Goal: Task Accomplishment & Management: Use online tool/utility

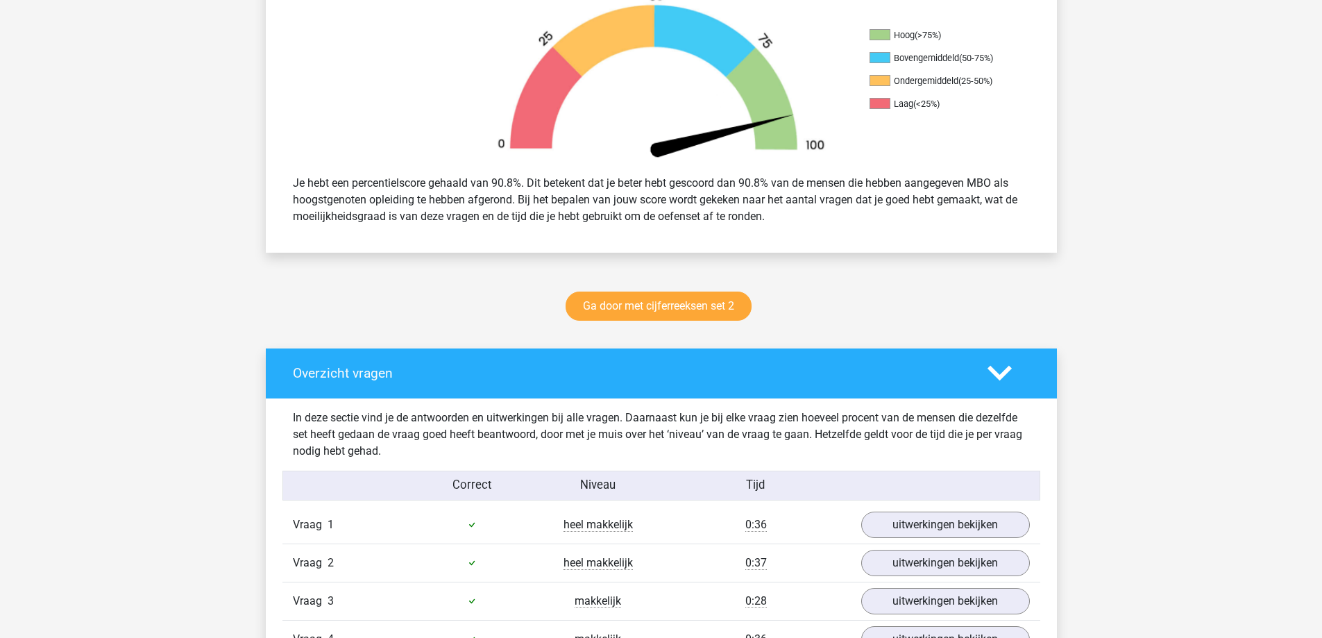
scroll to position [416, 0]
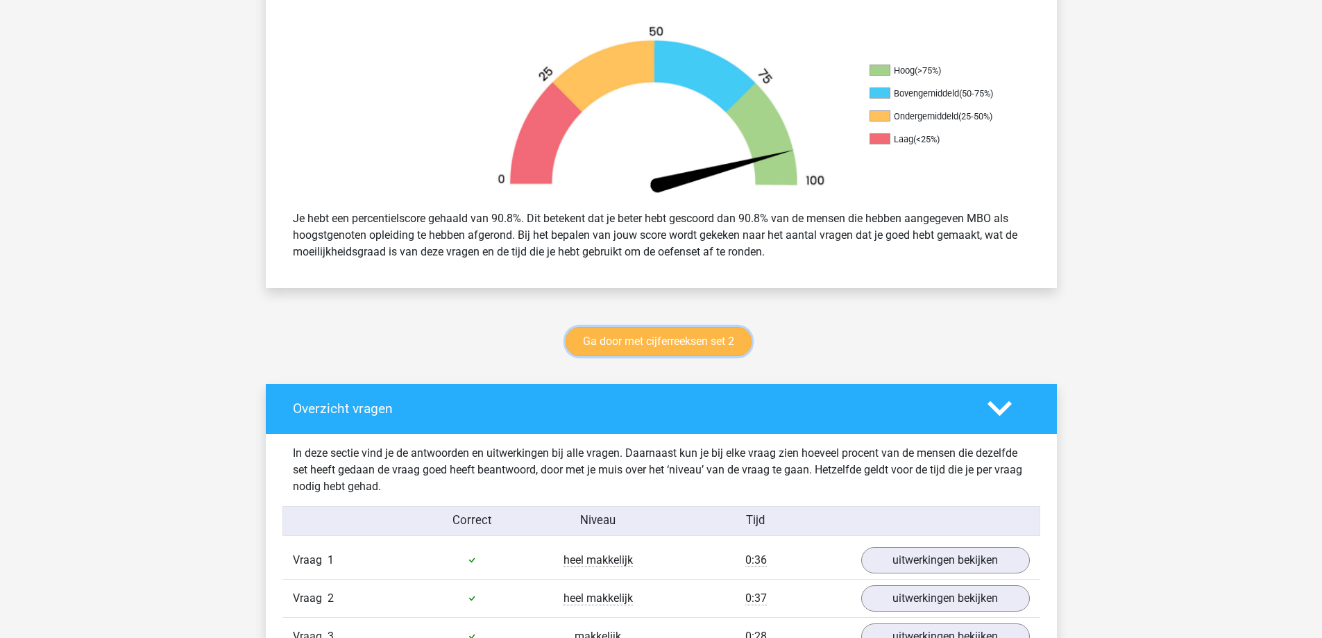
click at [694, 337] on link "Ga door met cijferreeksen set 2" at bounding box center [659, 341] width 186 height 29
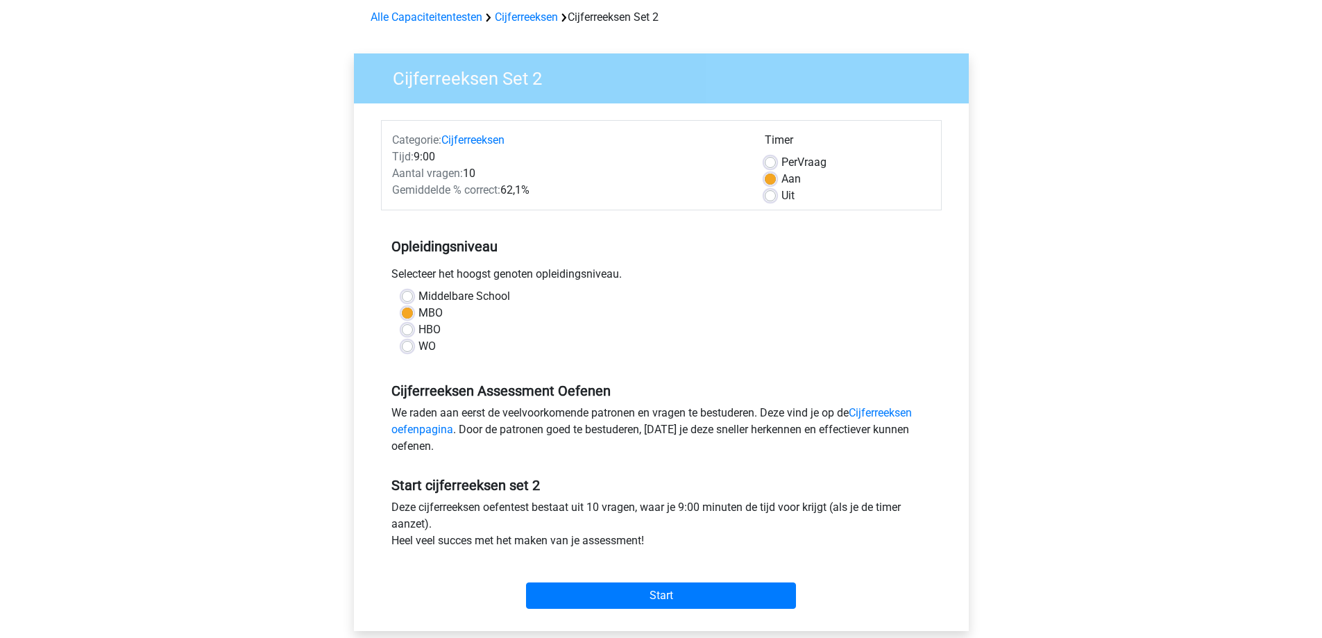
scroll to position [278, 0]
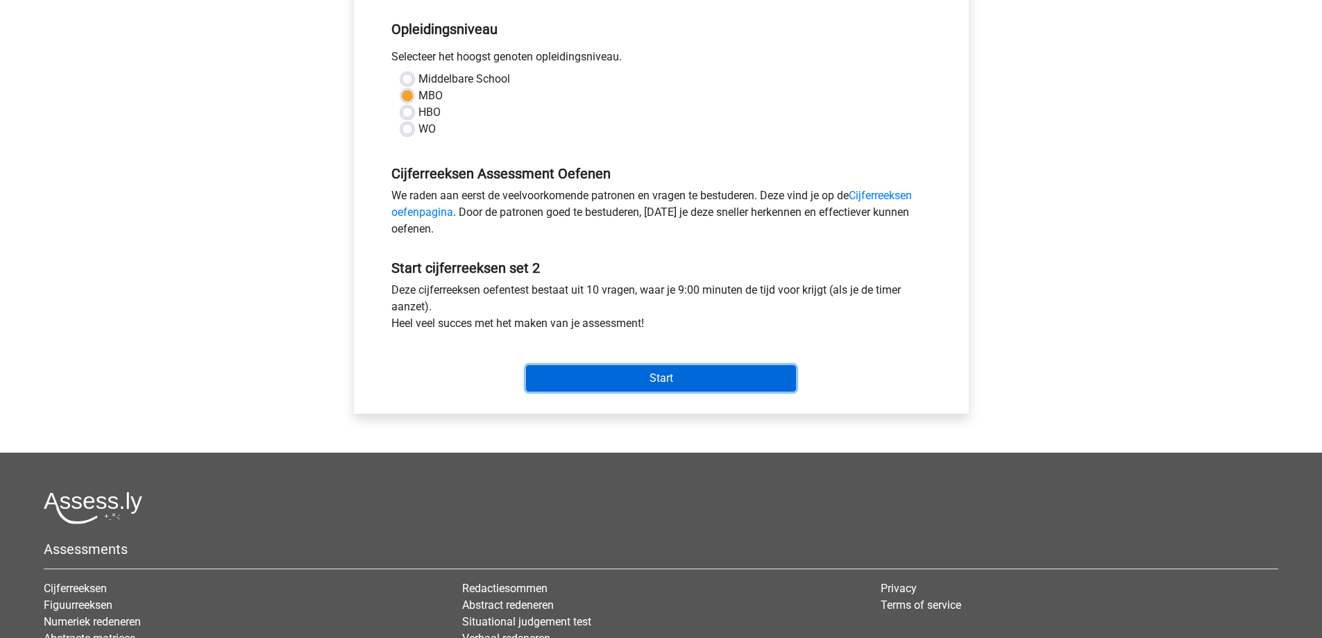
click at [680, 382] on input "Start" at bounding box center [661, 378] width 270 height 26
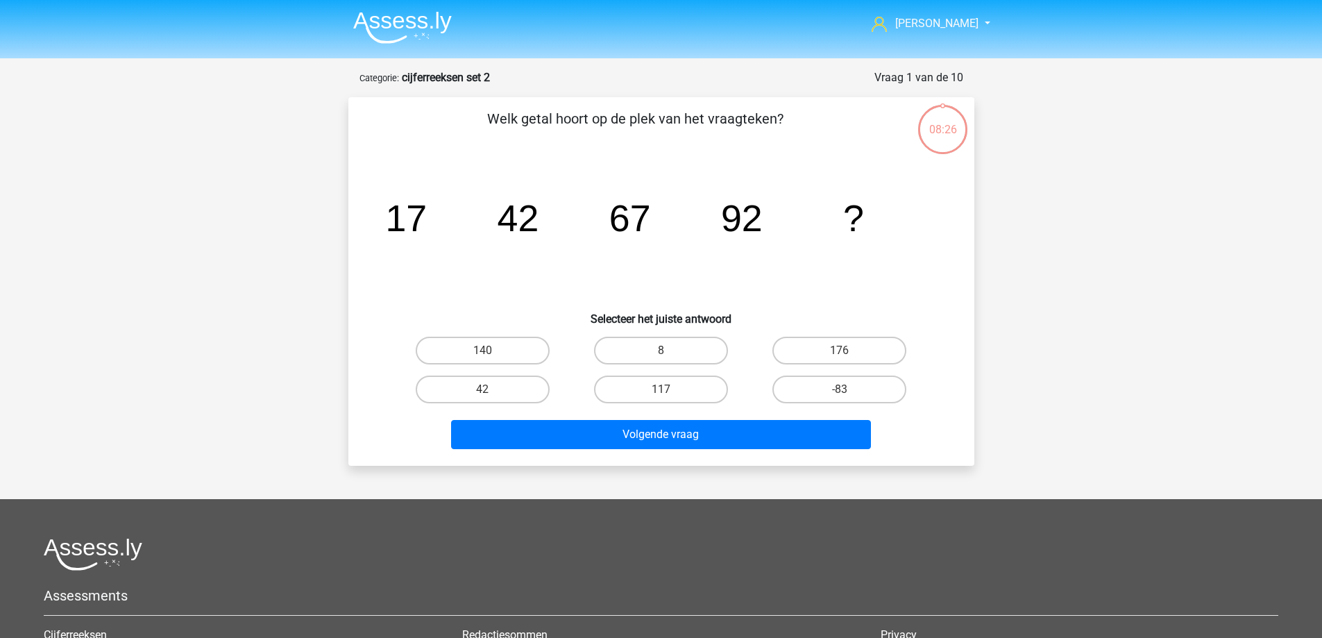
click at [664, 395] on input "117" at bounding box center [665, 393] width 9 height 9
radio input "true"
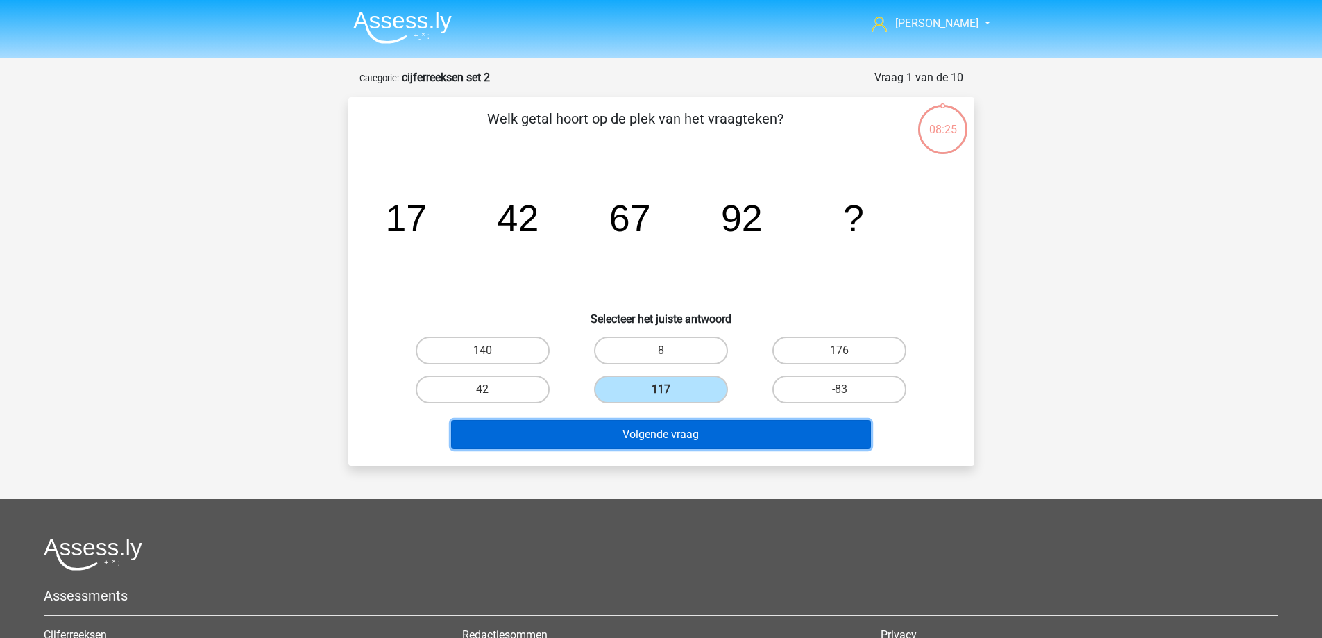
click at [639, 436] on button "Volgende vraag" at bounding box center [661, 434] width 420 height 29
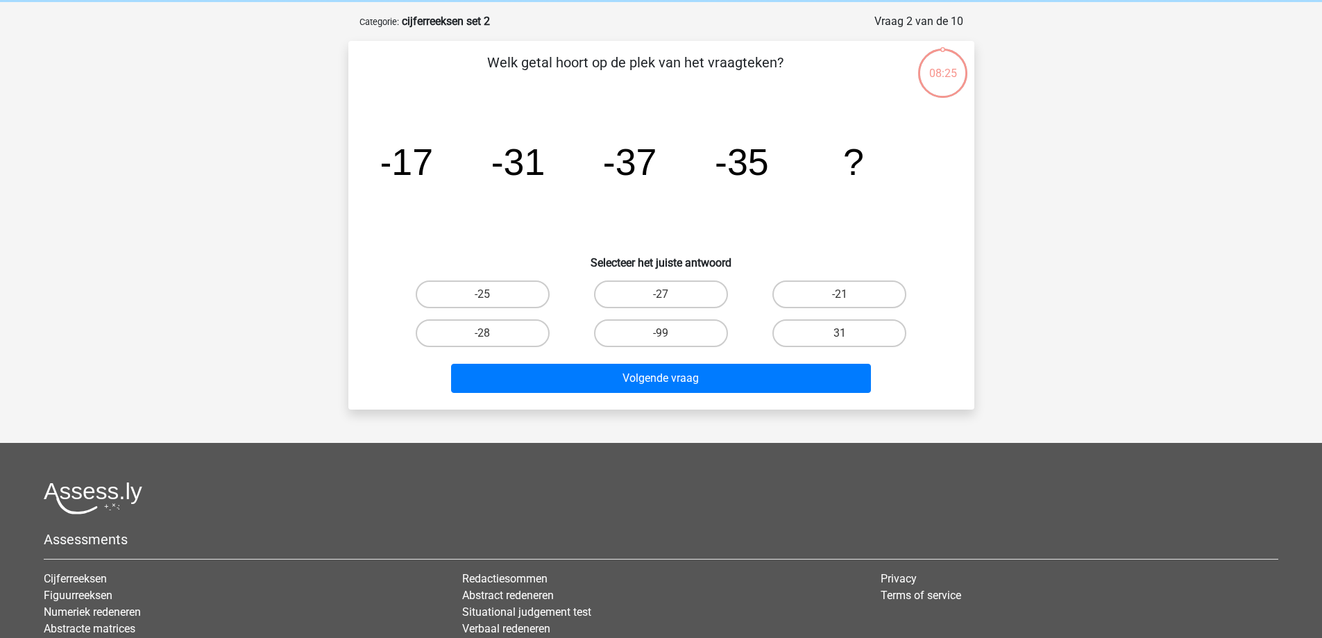
scroll to position [69, 0]
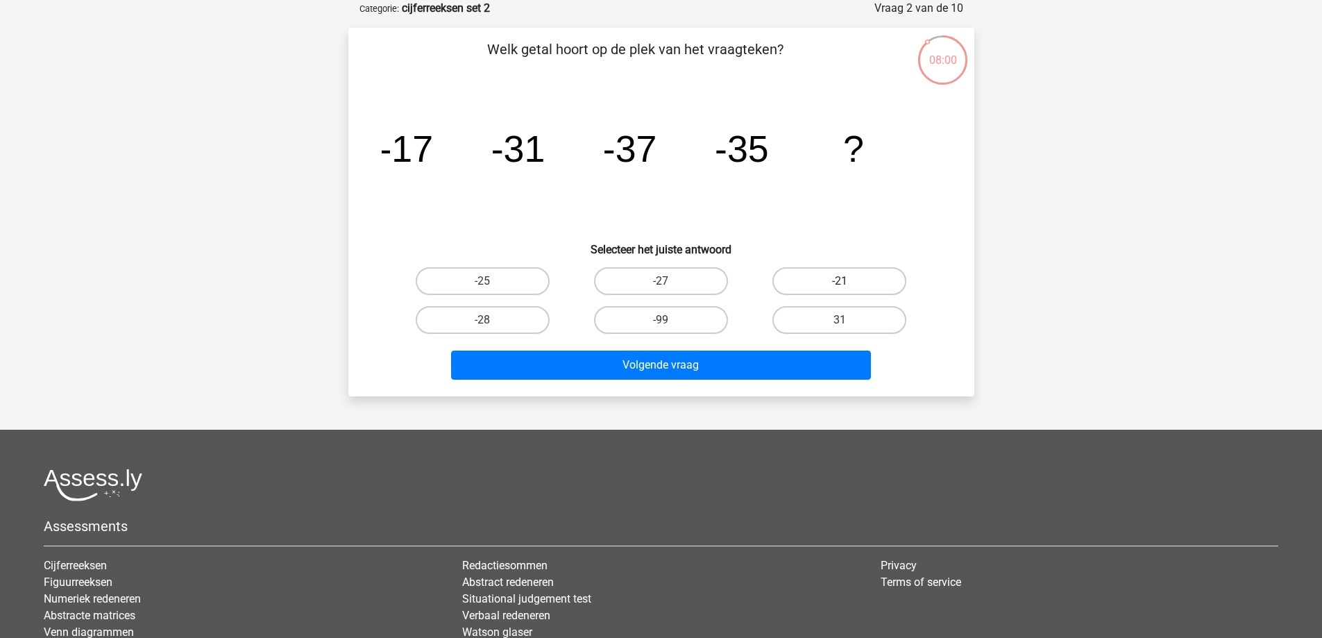
click at [838, 278] on label "-21" at bounding box center [840, 281] width 134 height 28
click at [840, 281] on input "-21" at bounding box center [844, 285] width 9 height 9
radio input "true"
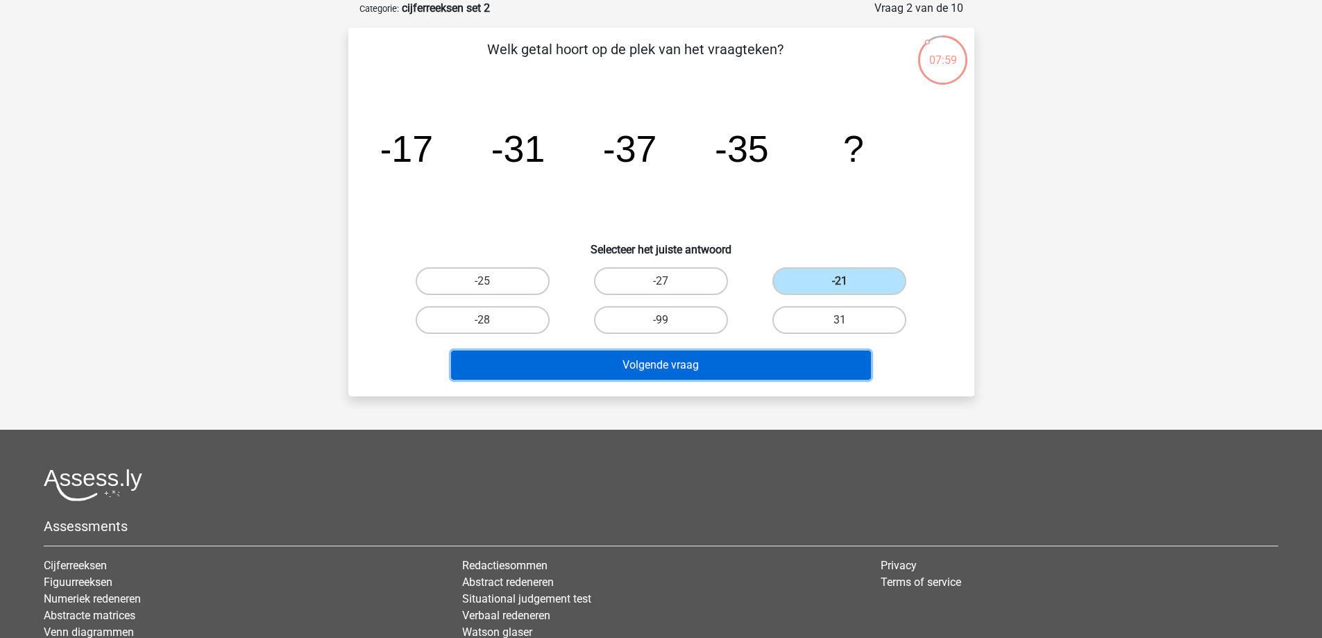
click at [715, 364] on button "Volgende vraag" at bounding box center [661, 365] width 420 height 29
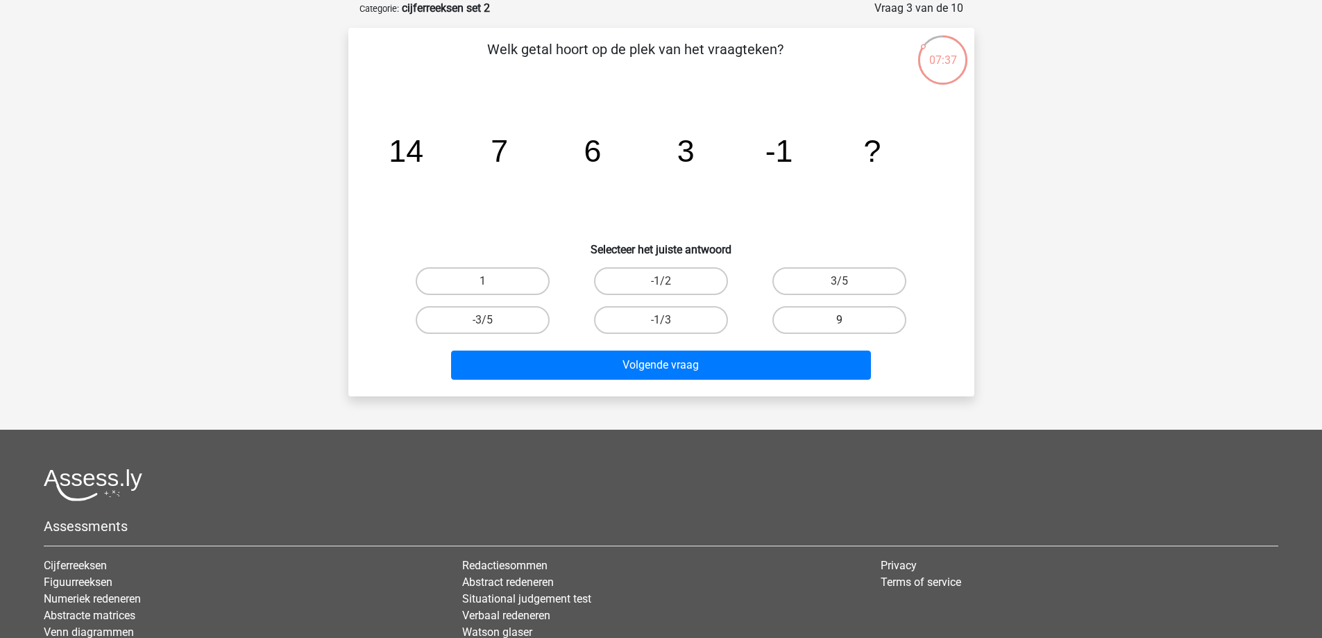
drag, startPoint x: 811, startPoint y: 317, endPoint x: 802, endPoint y: 322, distance: 10.2
click at [809, 320] on label "9" at bounding box center [840, 320] width 134 height 28
click at [840, 320] on input "9" at bounding box center [844, 324] width 9 height 9
radio input "true"
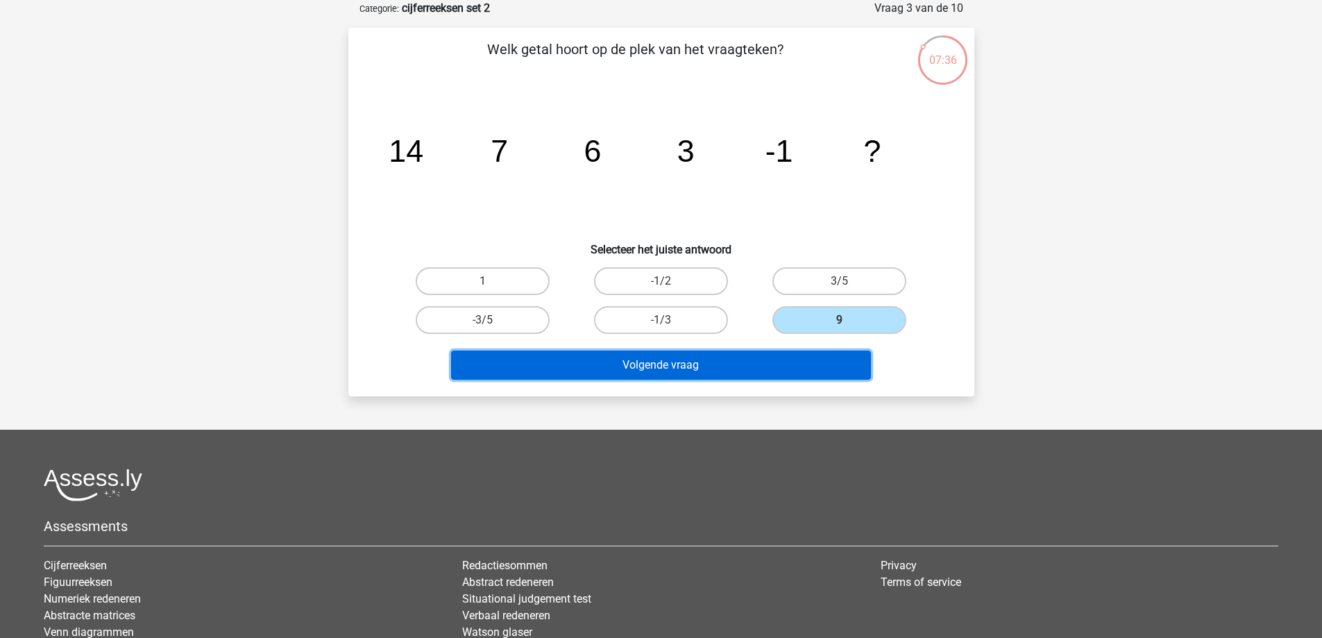
click at [689, 361] on button "Volgende vraag" at bounding box center [661, 365] width 420 height 29
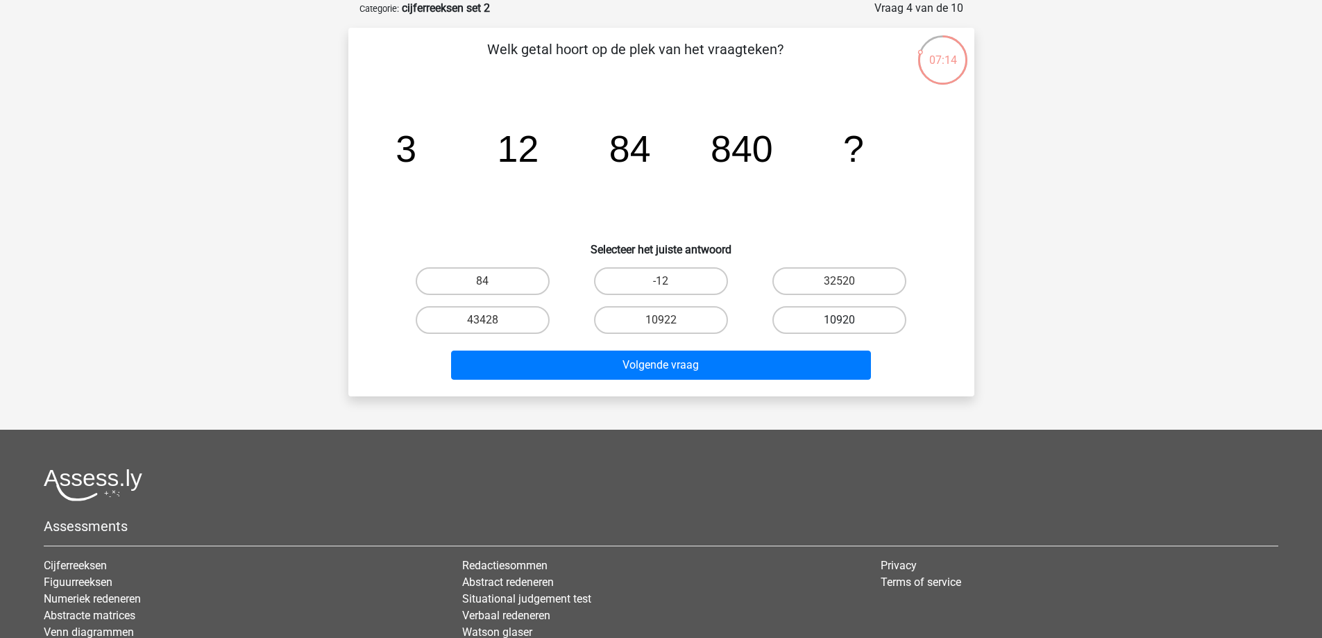
drag, startPoint x: 820, startPoint y: 323, endPoint x: 815, endPoint y: 332, distance: 10.9
click at [818, 328] on label "10920" at bounding box center [840, 320] width 134 height 28
click at [840, 328] on input "10920" at bounding box center [844, 324] width 9 height 9
radio input "true"
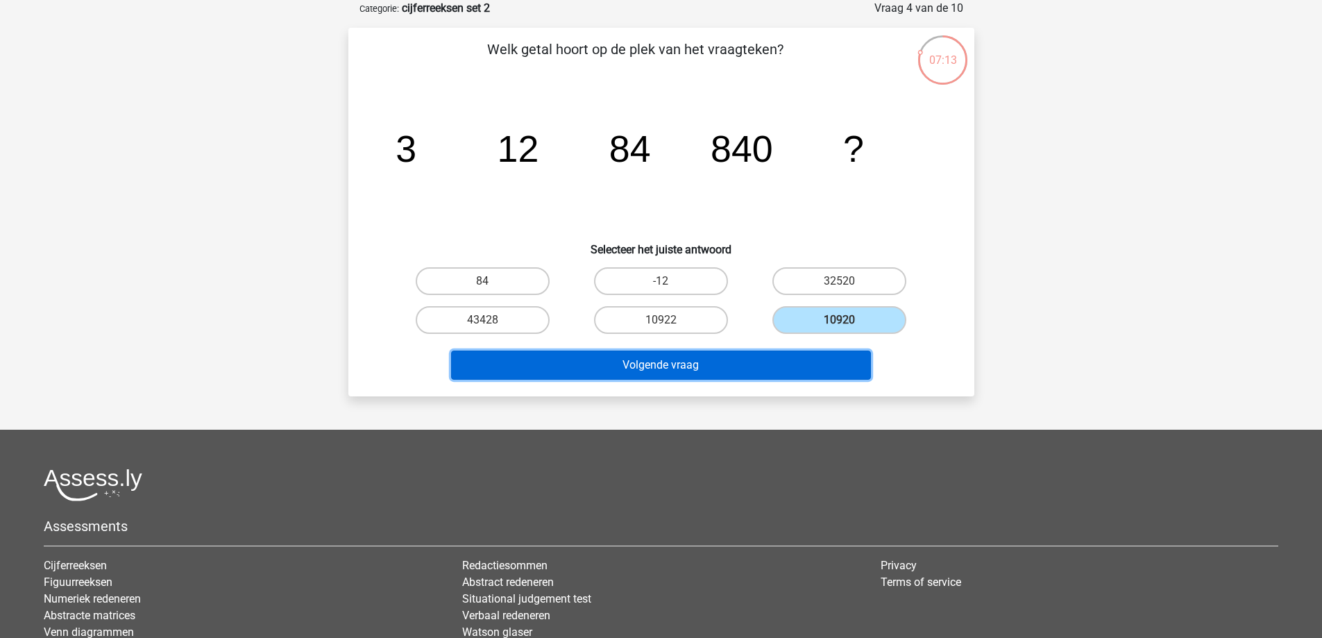
click at [774, 368] on button "Volgende vraag" at bounding box center [661, 365] width 420 height 29
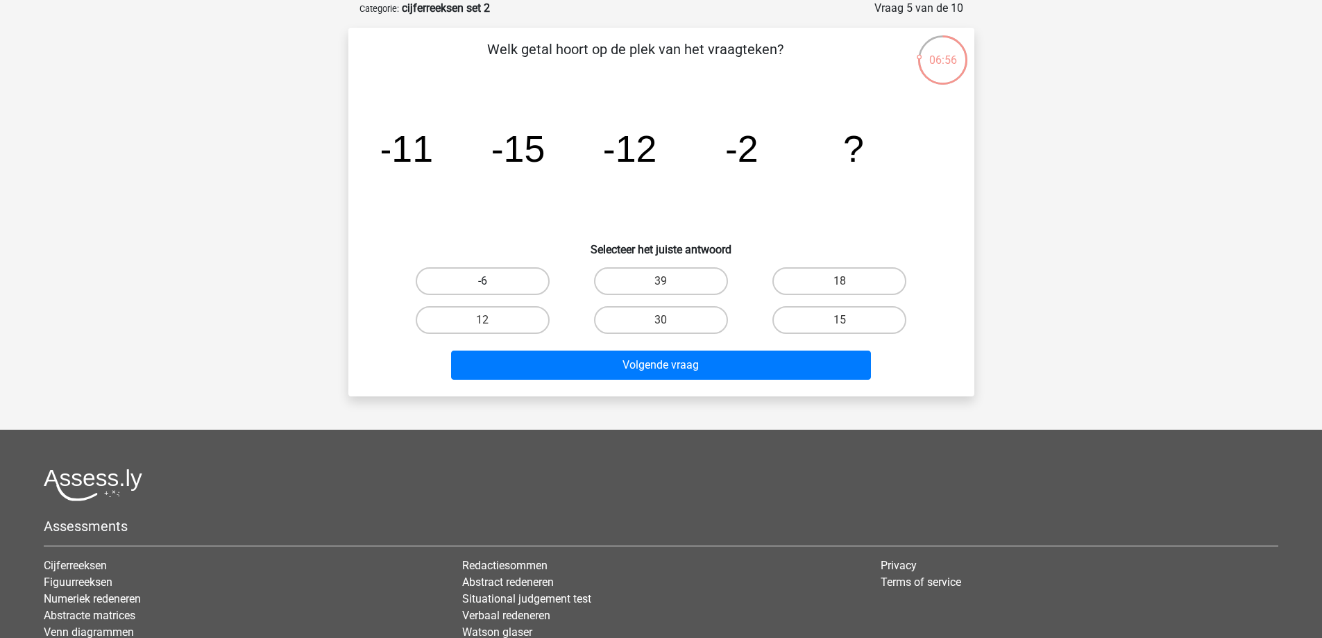
click at [525, 289] on label "-6" at bounding box center [483, 281] width 134 height 28
click at [491, 289] on input "-6" at bounding box center [486, 285] width 9 height 9
radio input "true"
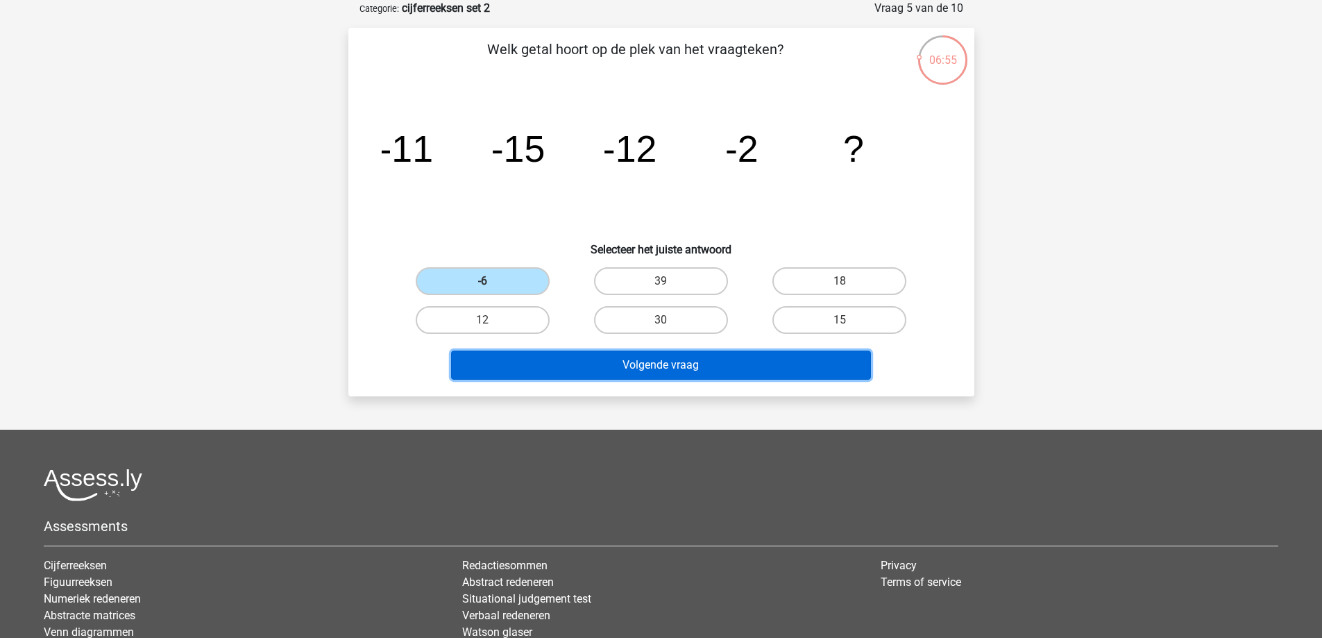
click at [567, 357] on button "Volgende vraag" at bounding box center [661, 365] width 420 height 29
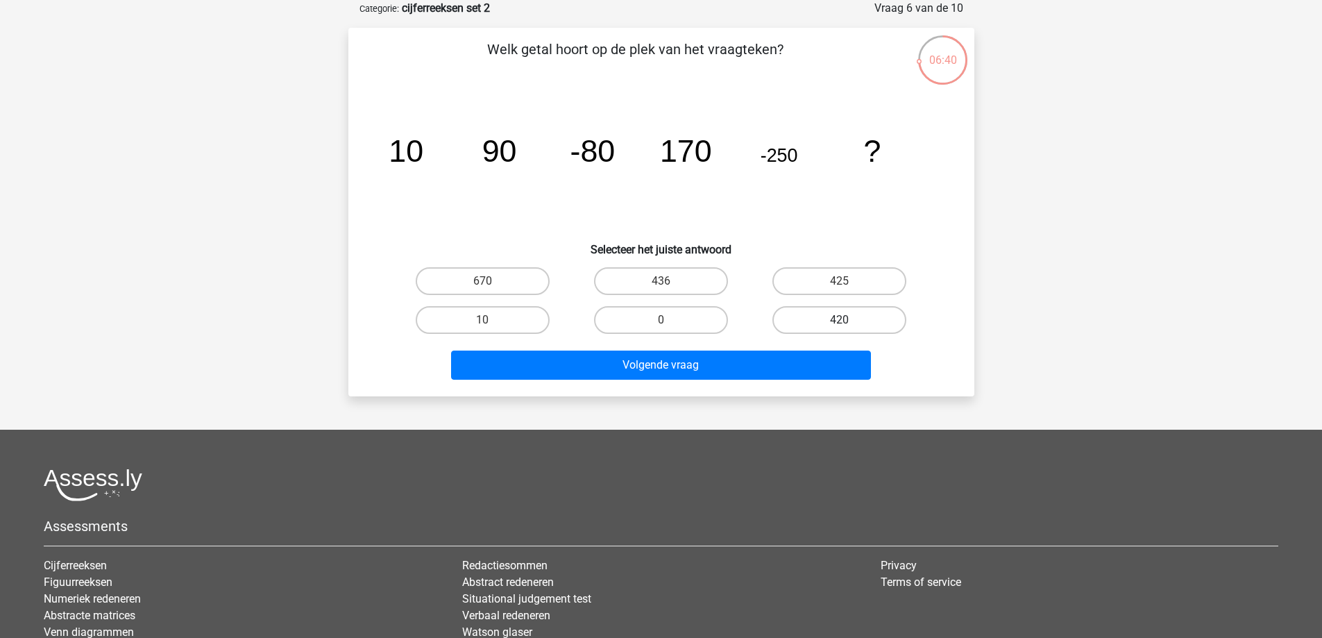
click at [807, 320] on label "420" at bounding box center [840, 320] width 134 height 28
click at [840, 320] on input "420" at bounding box center [844, 324] width 9 height 9
radio input "true"
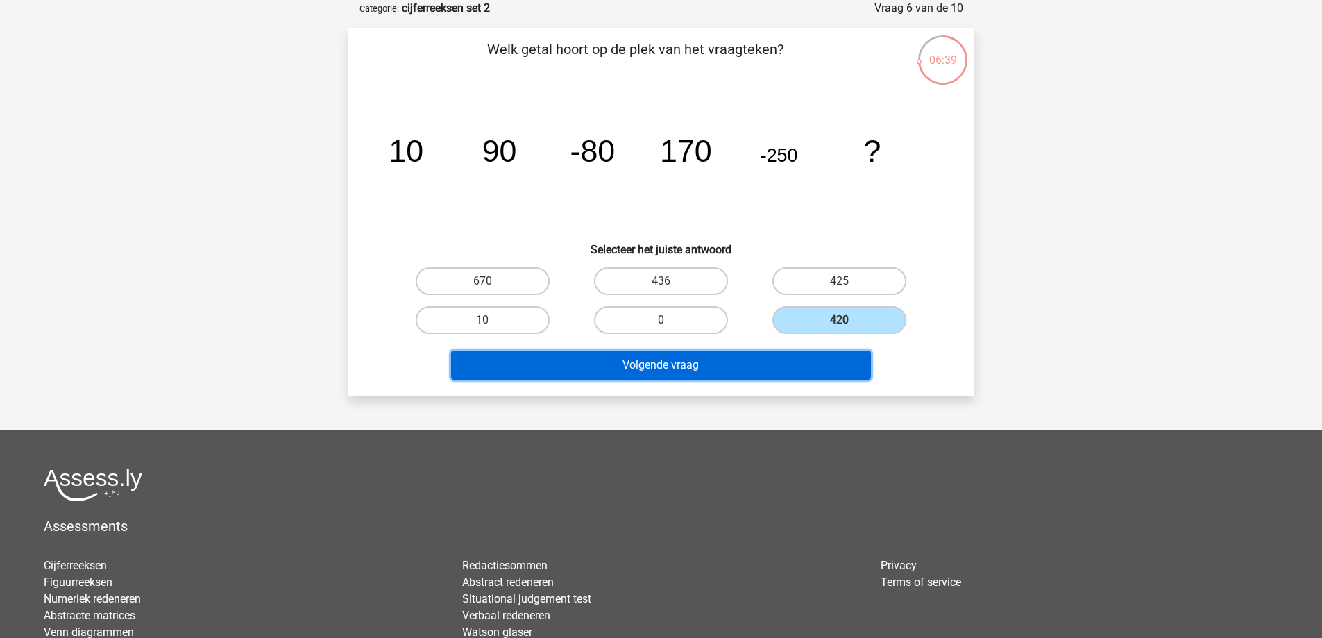
click at [726, 365] on button "Volgende vraag" at bounding box center [661, 365] width 420 height 29
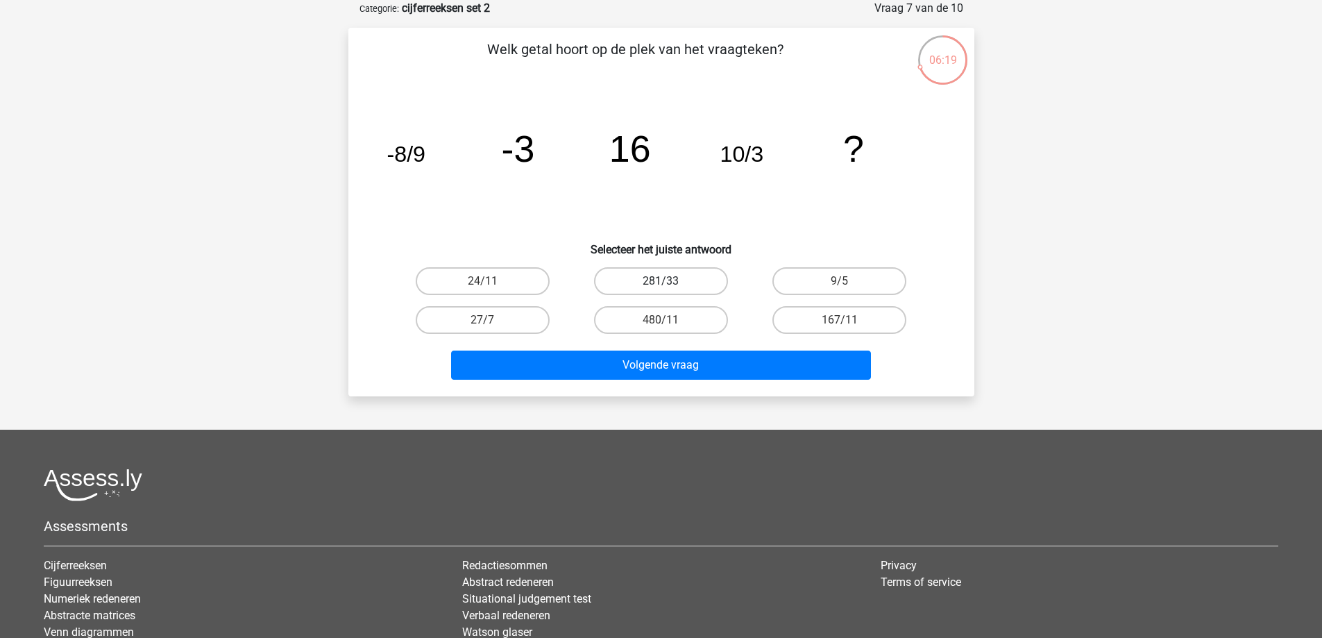
click at [698, 287] on label "281/33" at bounding box center [661, 281] width 134 height 28
click at [670, 287] on input "281/33" at bounding box center [665, 285] width 9 height 9
radio input "true"
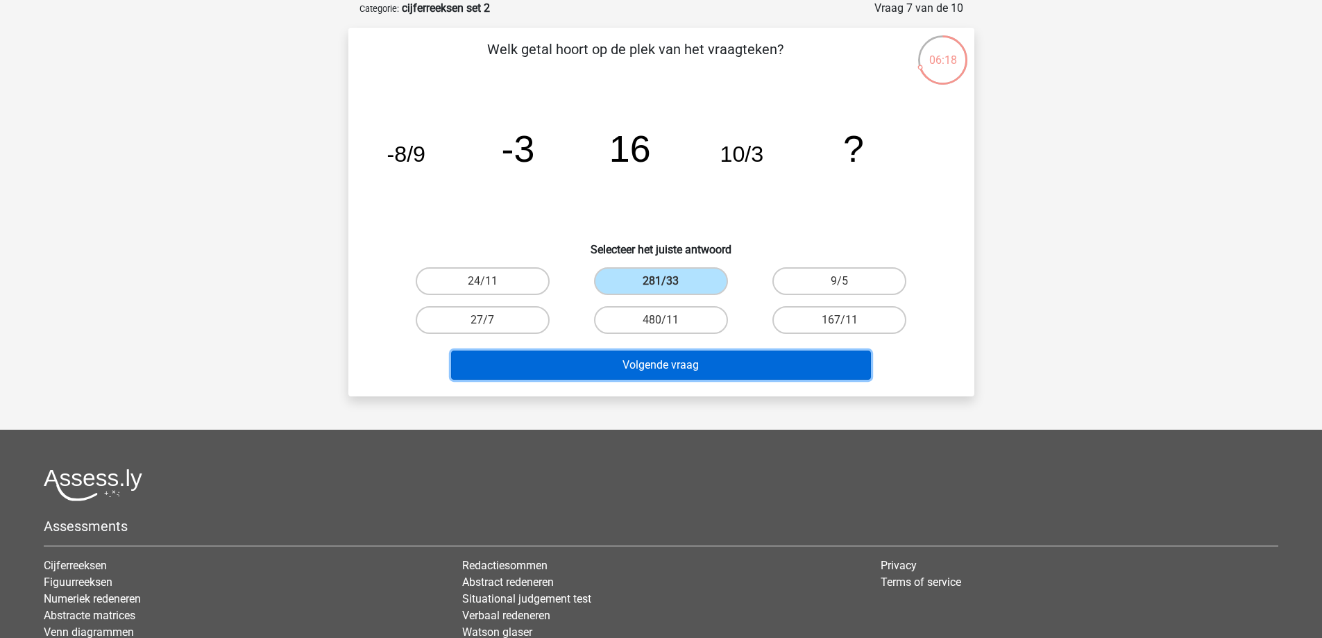
click at [700, 357] on button "Volgende vraag" at bounding box center [661, 365] width 420 height 29
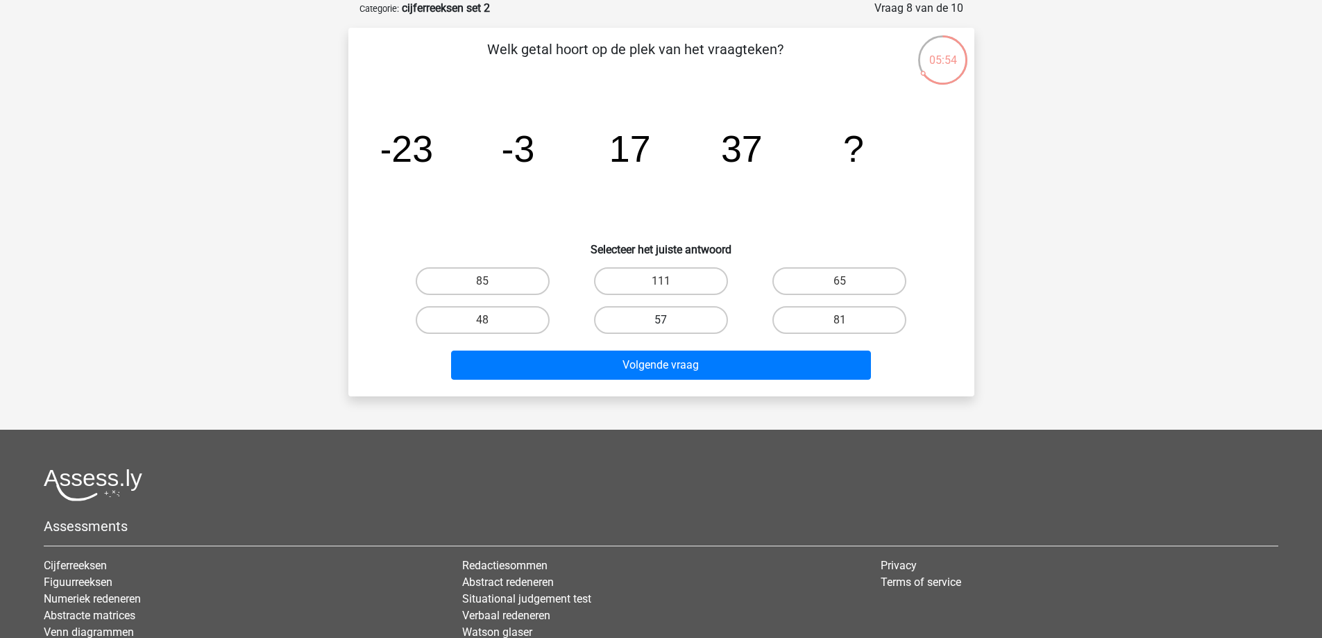
click at [671, 319] on label "57" at bounding box center [661, 320] width 134 height 28
click at [670, 320] on input "57" at bounding box center [665, 324] width 9 height 9
radio input "true"
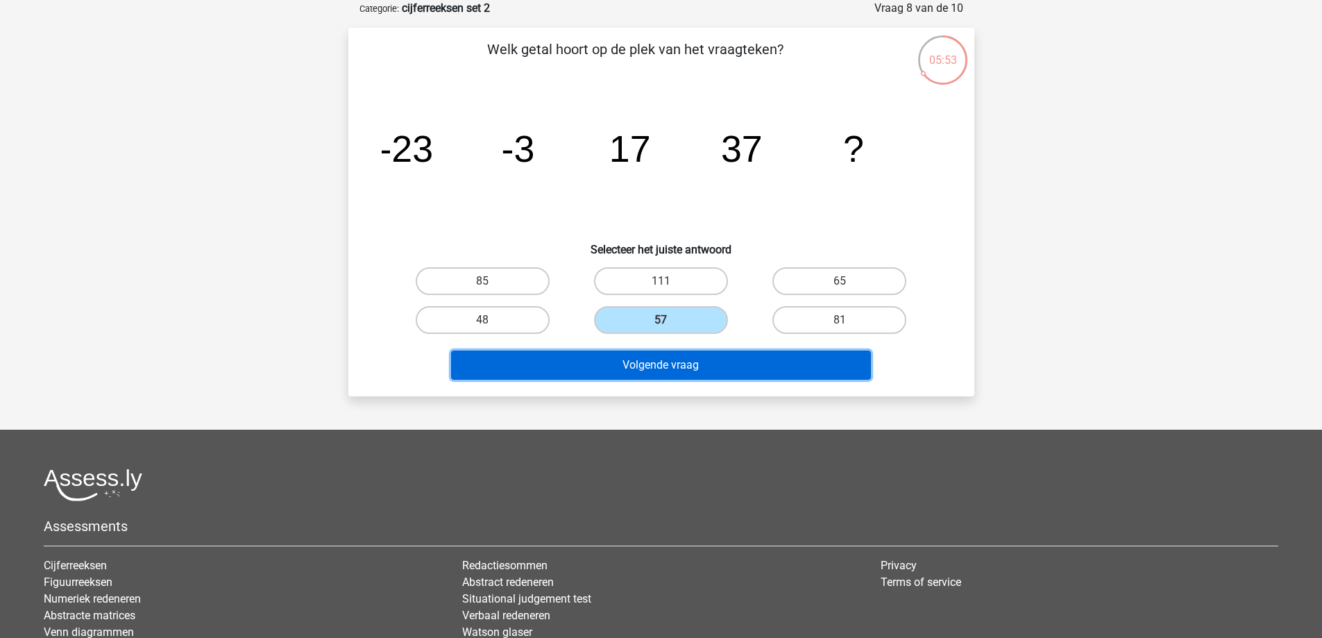
click at [660, 364] on button "Volgende vraag" at bounding box center [661, 365] width 420 height 29
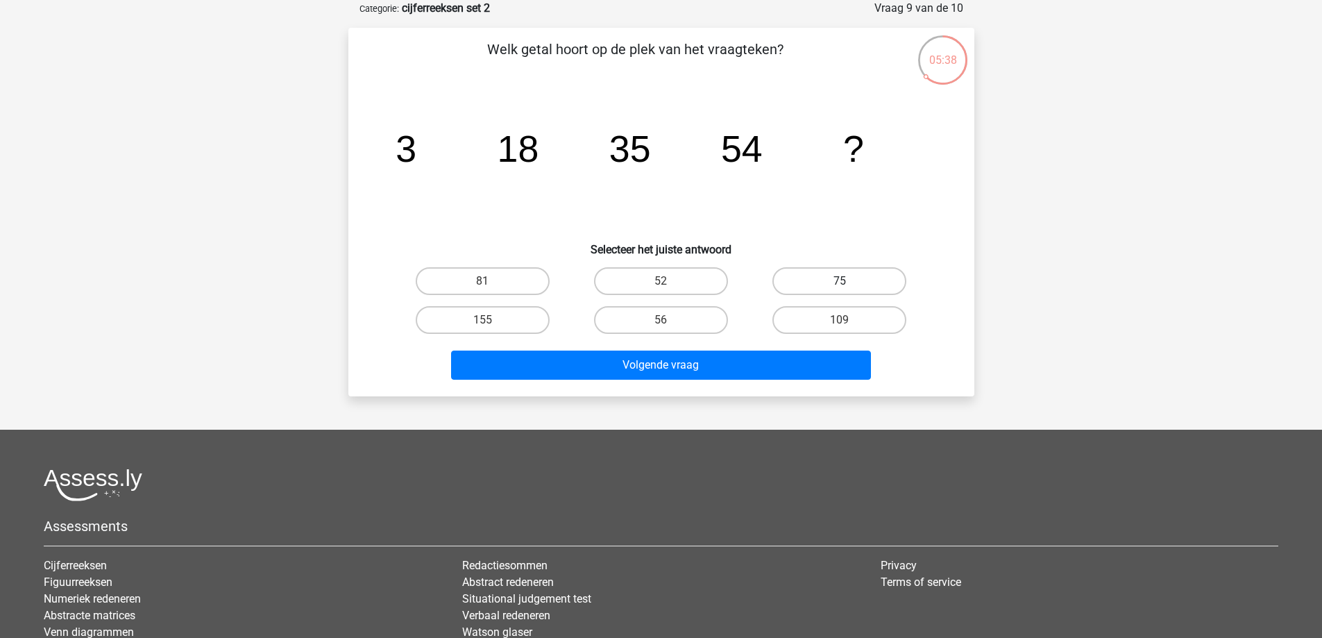
click at [809, 275] on label "75" at bounding box center [840, 281] width 134 height 28
click at [840, 281] on input "75" at bounding box center [844, 285] width 9 height 9
radio input "true"
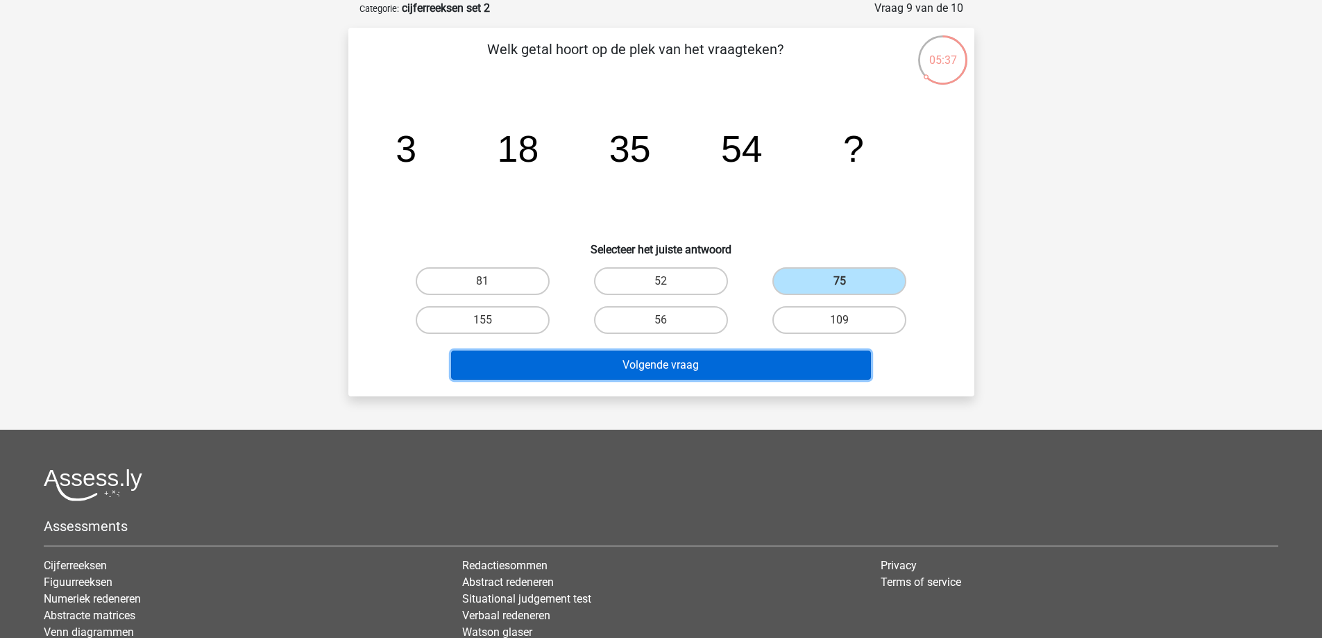
click at [721, 357] on button "Volgende vraag" at bounding box center [661, 365] width 420 height 29
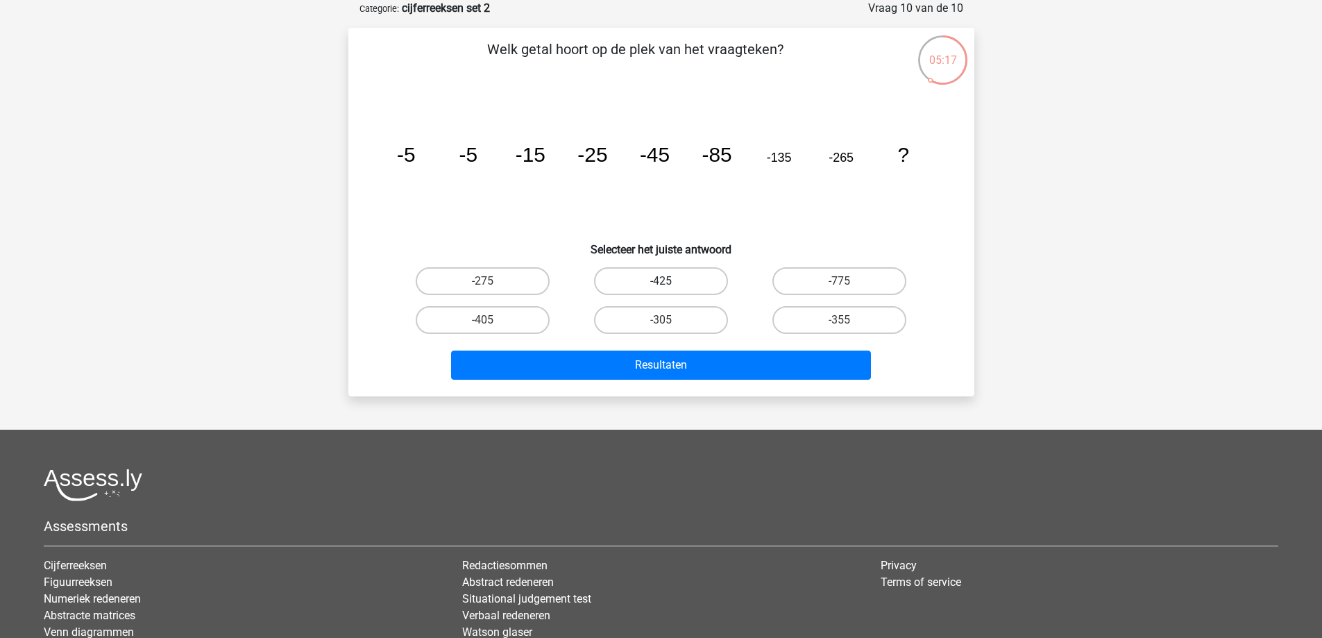
click at [678, 278] on label "-425" at bounding box center [661, 281] width 134 height 28
click at [670, 281] on input "-425" at bounding box center [665, 285] width 9 height 9
radio input "true"
click at [870, 314] on label "-355" at bounding box center [840, 320] width 134 height 28
click at [849, 320] on input "-355" at bounding box center [844, 324] width 9 height 9
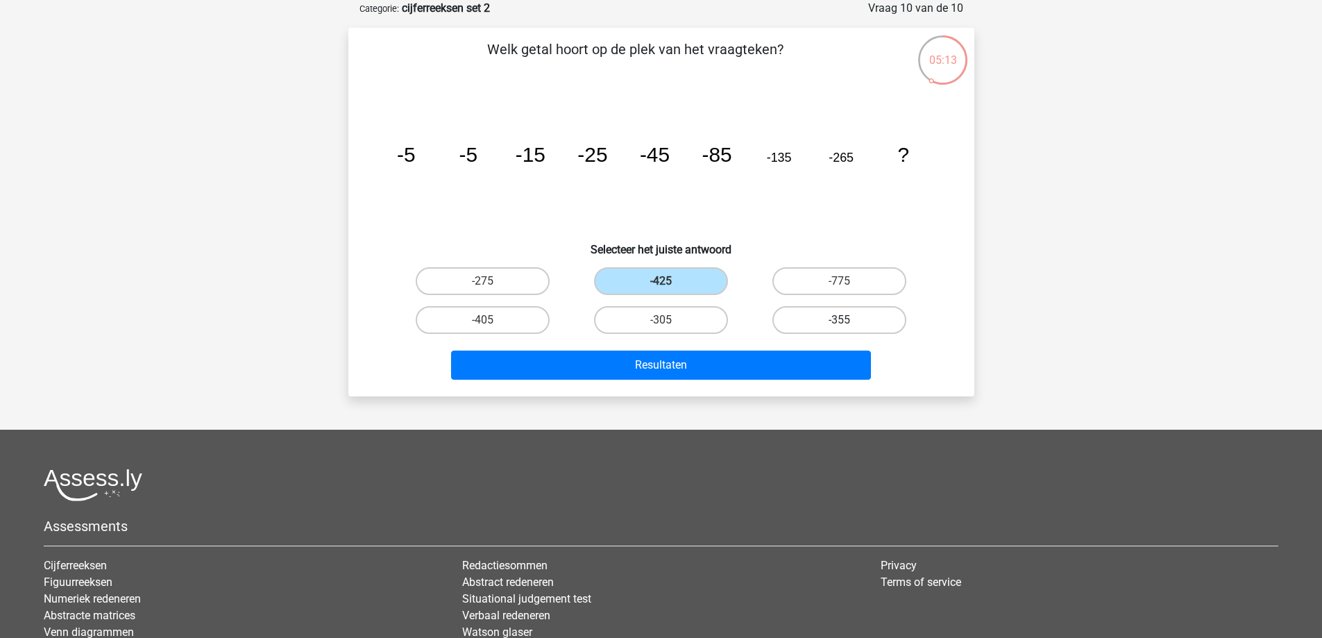
radio input "true"
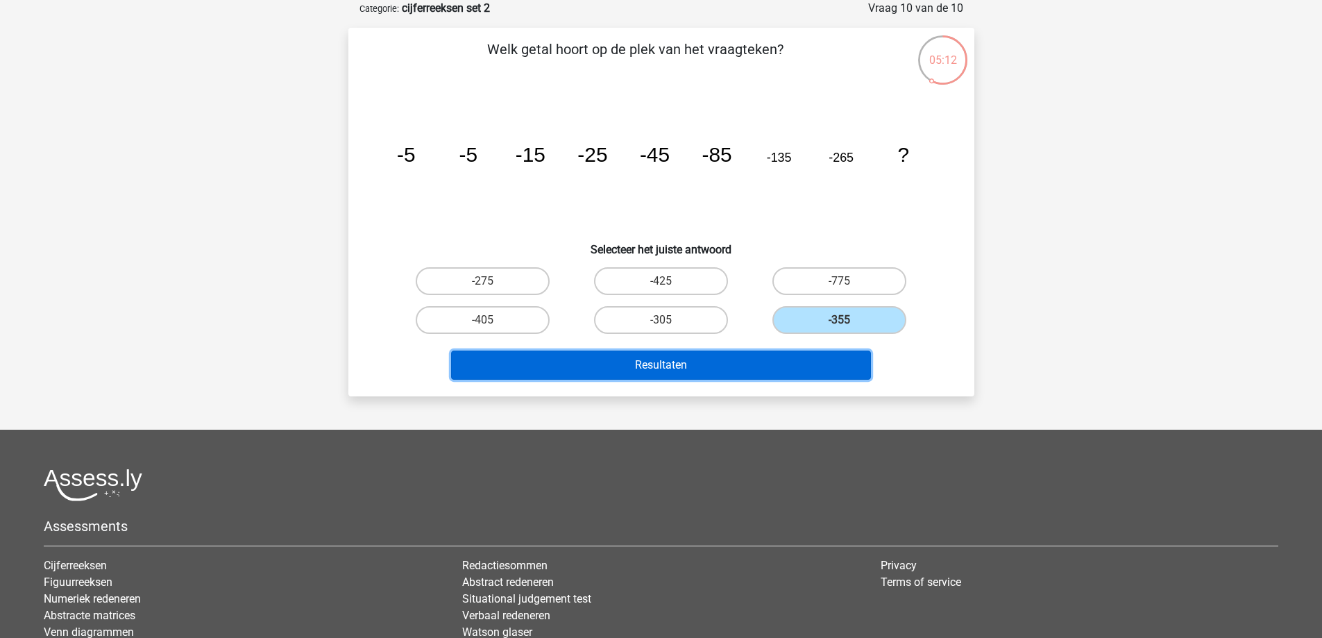
click at [778, 359] on button "Resultaten" at bounding box center [661, 365] width 420 height 29
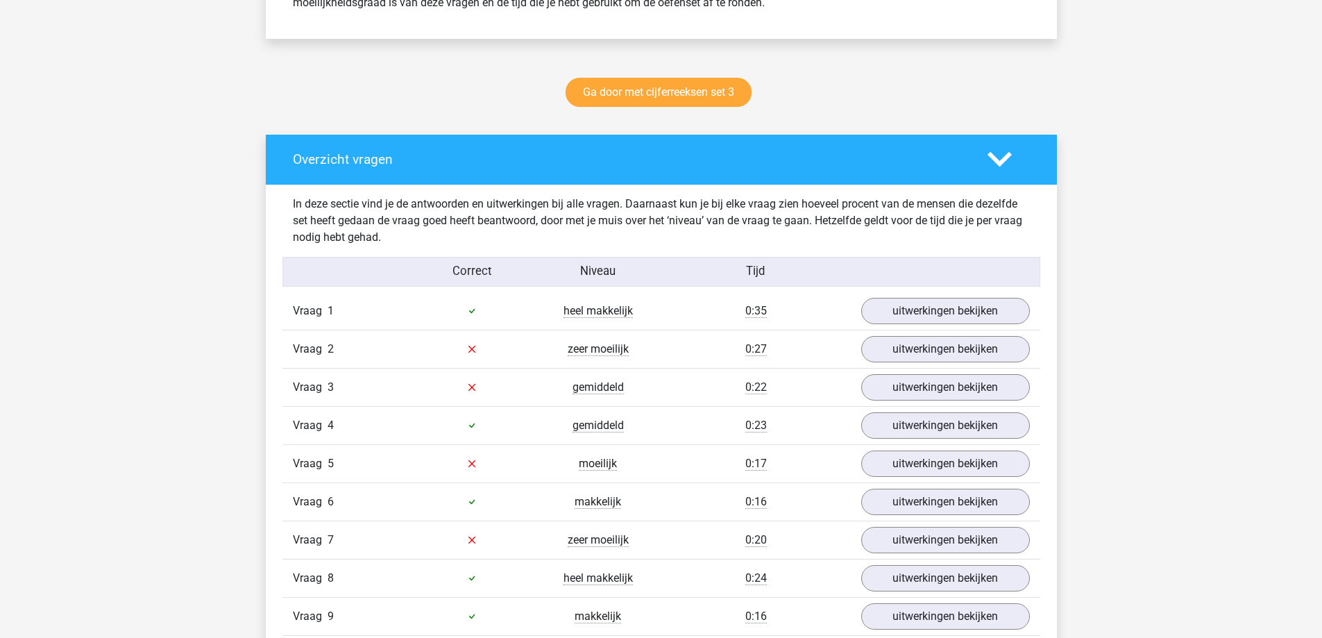
scroll to position [735, 0]
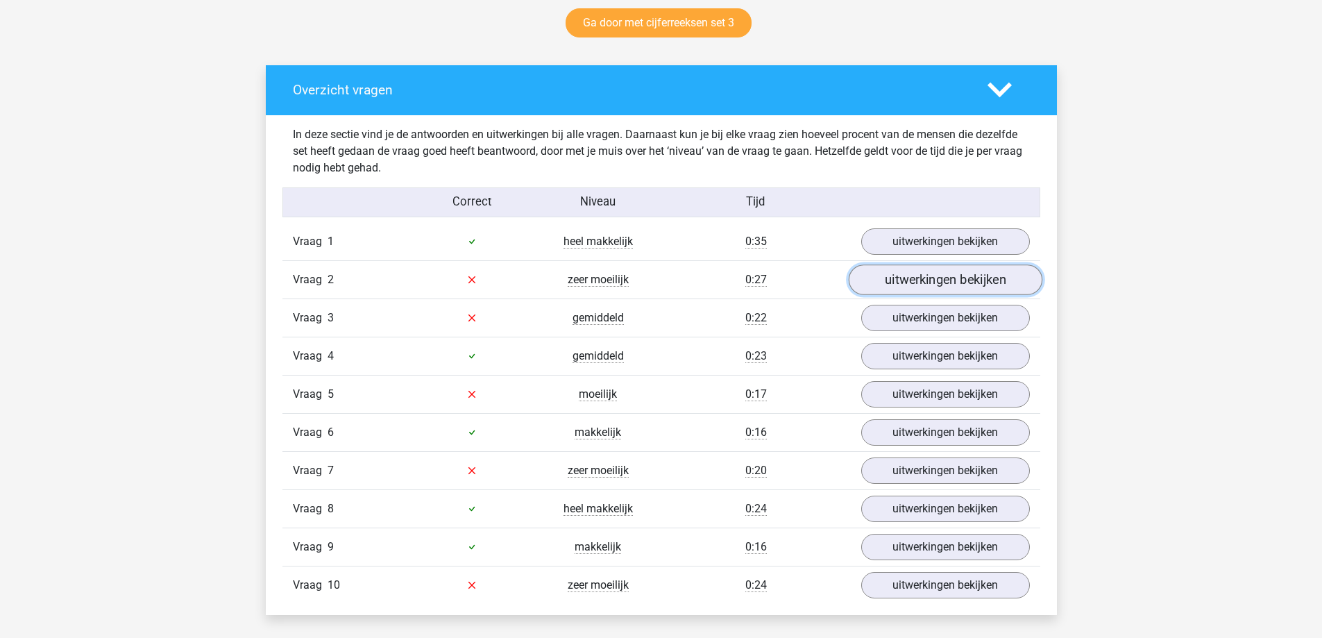
click at [901, 285] on link "uitwerkingen bekijken" at bounding box center [945, 279] width 194 height 31
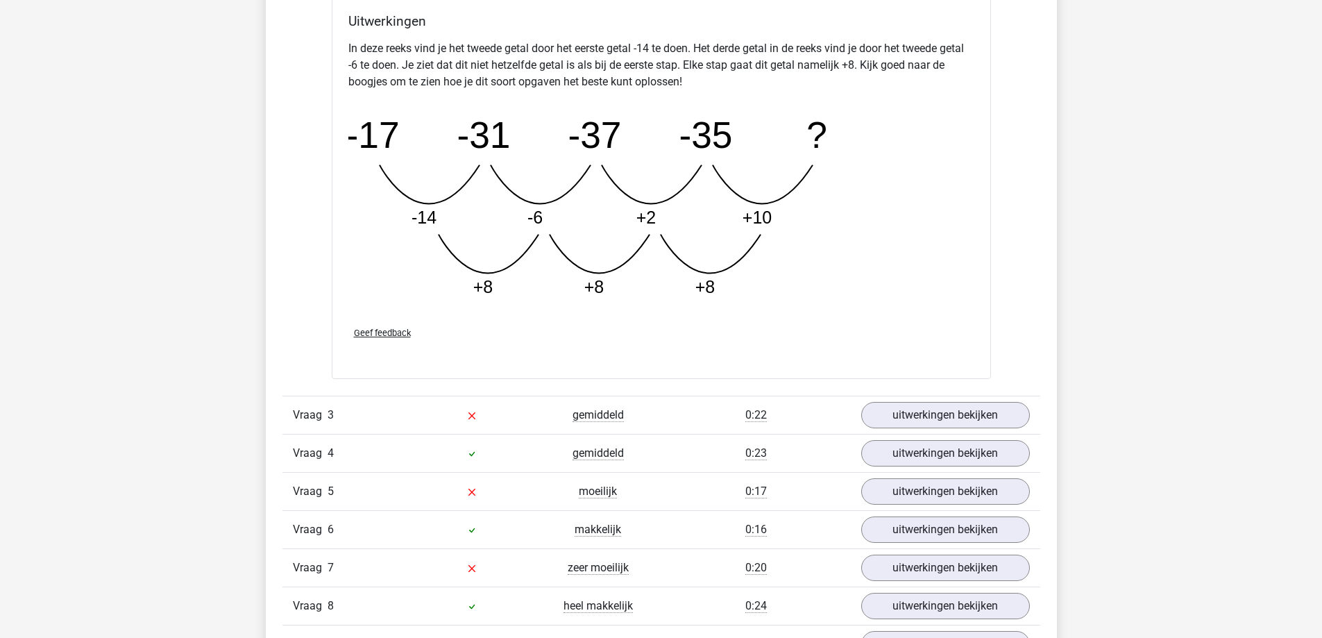
scroll to position [1360, 0]
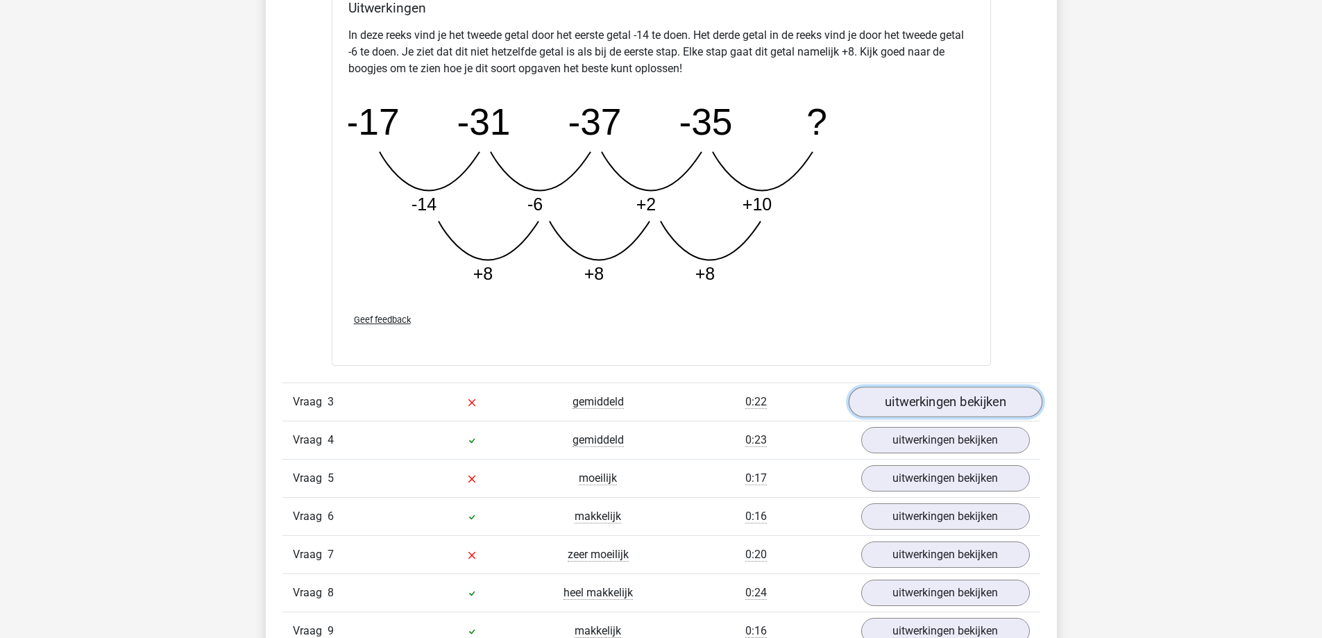
click at [948, 406] on link "uitwerkingen bekijken" at bounding box center [945, 402] width 194 height 31
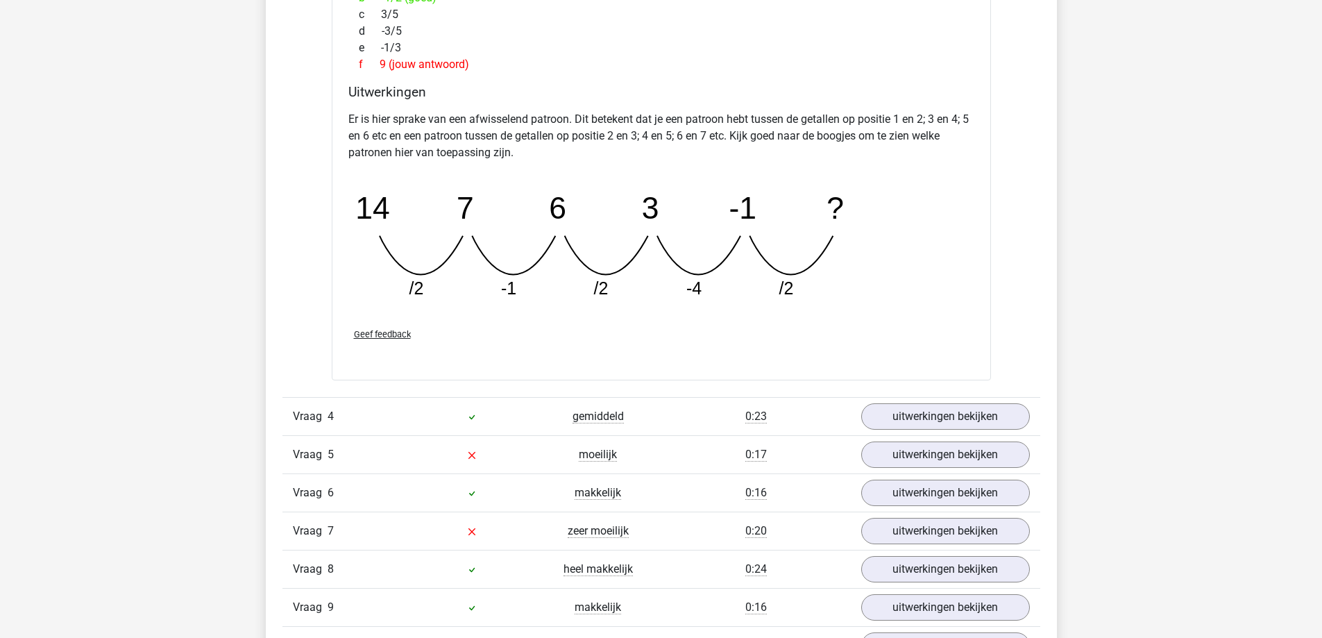
scroll to position [1985, 0]
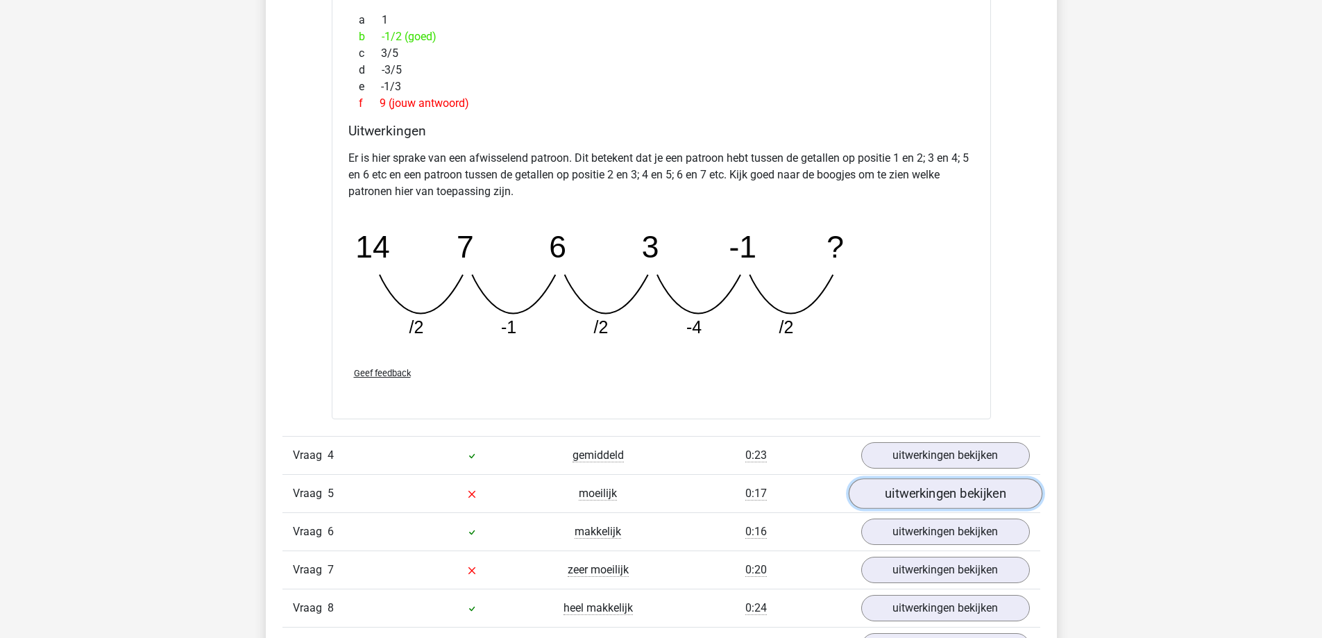
click at [928, 495] on link "uitwerkingen bekijken" at bounding box center [945, 493] width 194 height 31
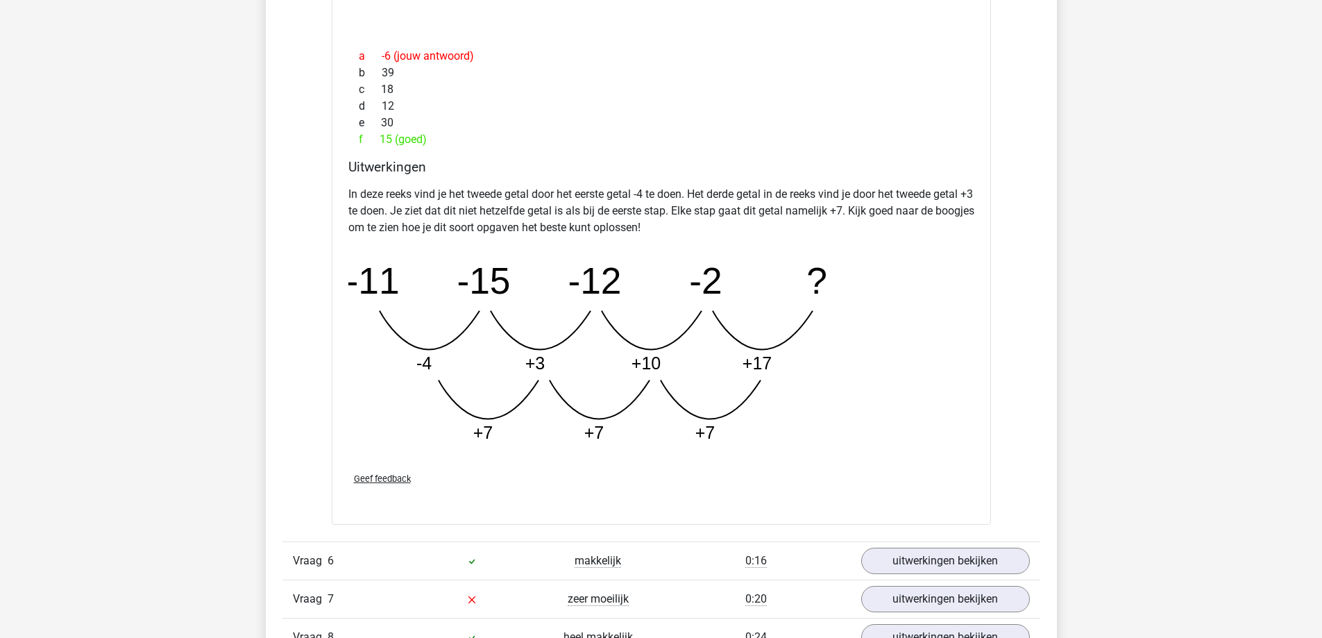
scroll to position [2679, 0]
